Goal: Use online tool/utility

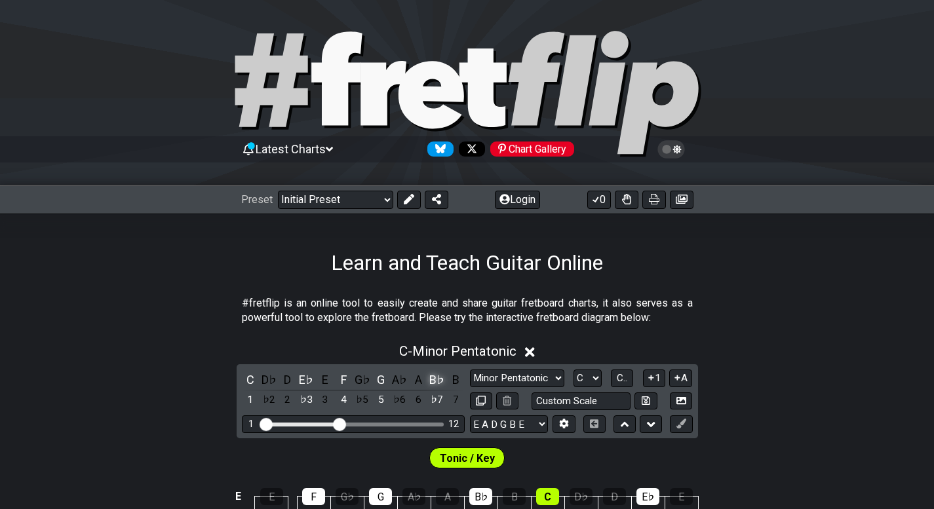
click at [435, 380] on div "B♭" at bounding box center [437, 380] width 17 height 18
click at [386, 382] on div "G" at bounding box center [380, 380] width 17 height 18
click at [341, 378] on div "F" at bounding box center [343, 380] width 17 height 18
click at [298, 381] on div "E♭" at bounding box center [305, 380] width 17 height 18
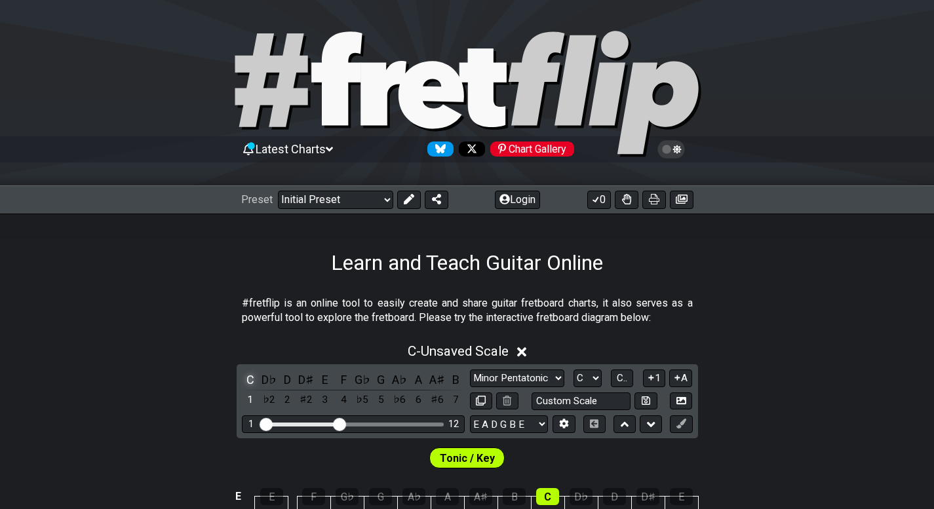
click at [250, 383] on div "C" at bounding box center [250, 380] width 17 height 18
click at [413, 383] on div "A" at bounding box center [418, 380] width 17 height 18
click at [454, 378] on div "B" at bounding box center [455, 380] width 17 height 18
click at [267, 381] on div "D♭" at bounding box center [268, 380] width 17 height 18
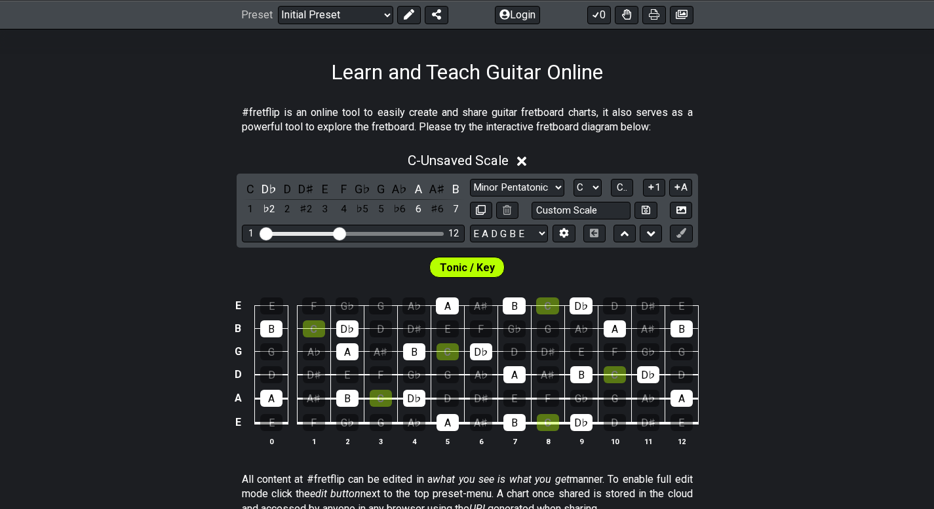
scroll to position [197, 0]
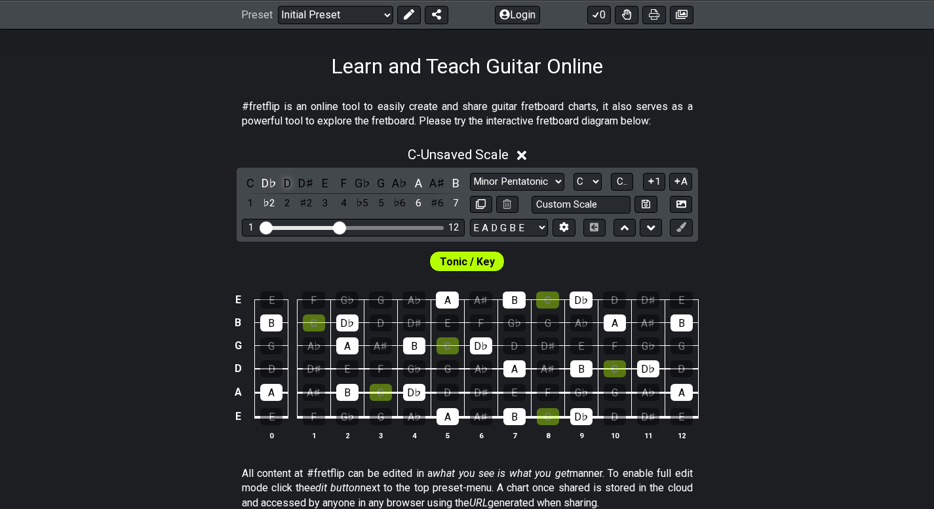
click at [288, 183] on div "D" at bounding box center [287, 183] width 17 height 18
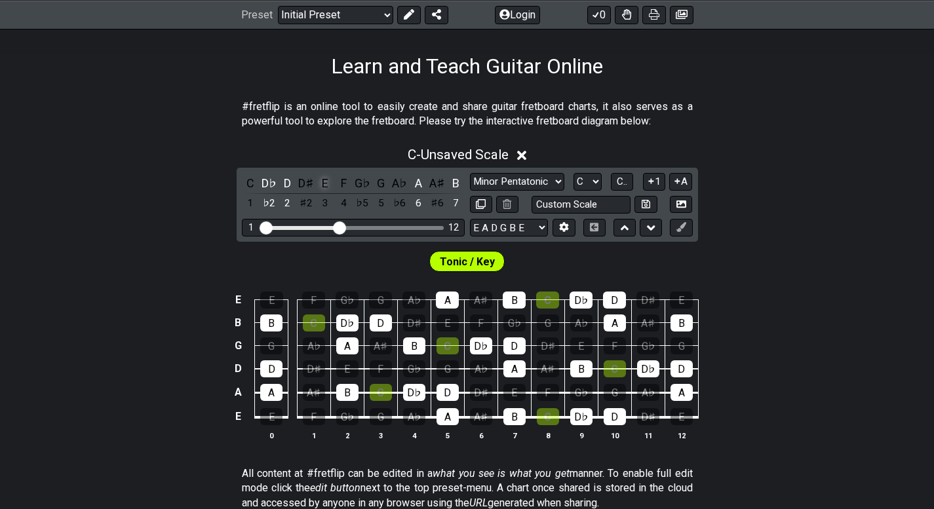
click at [324, 186] on div "E" at bounding box center [325, 183] width 17 height 18
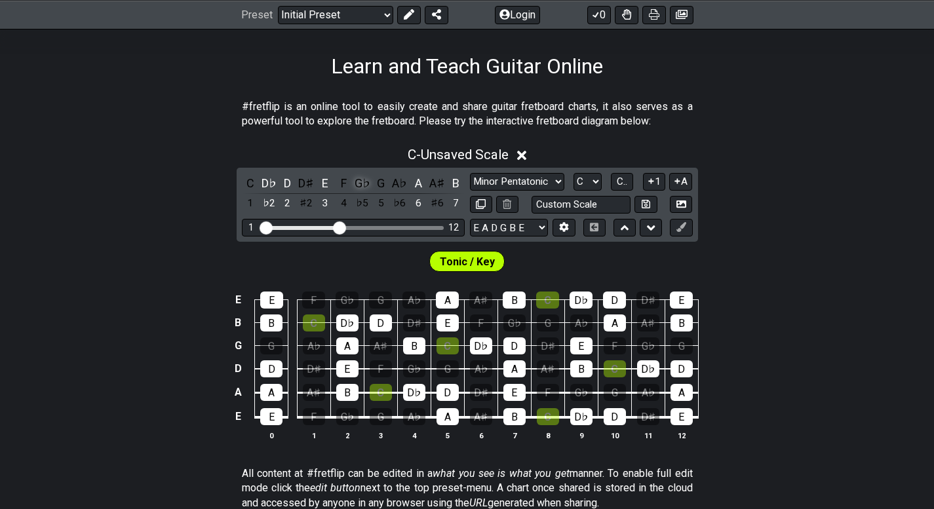
click at [365, 186] on div "G♭" at bounding box center [362, 183] width 17 height 18
click at [400, 183] on div "A♭" at bounding box center [399, 183] width 17 height 18
